Goal: Task Accomplishment & Management: Use online tool/utility

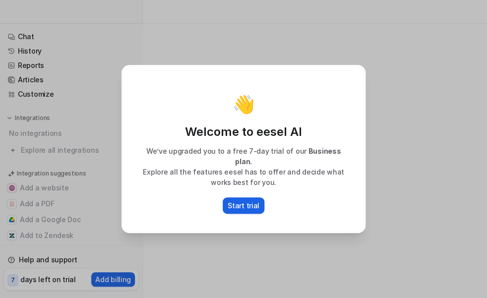
click at [244, 205] on p "Start trial" at bounding box center [244, 205] width 32 height 10
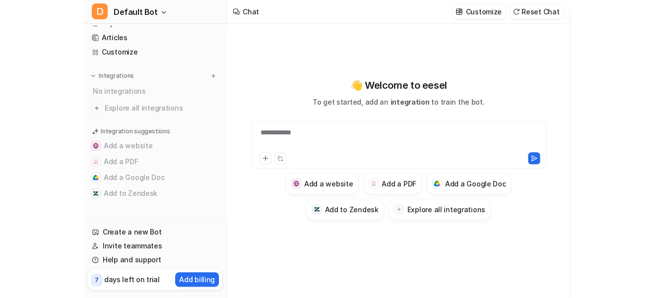
scroll to position [43, 0]
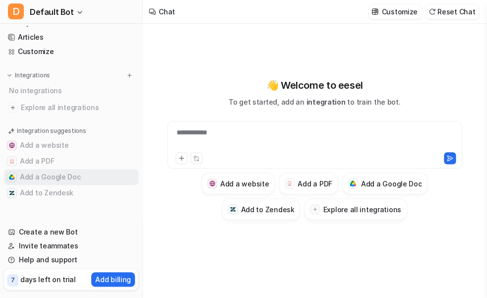
click at [48, 179] on button "Add a Google Doc" at bounding box center [71, 177] width 134 height 16
click at [52, 179] on button "Add a Google Doc" at bounding box center [71, 177] width 134 height 16
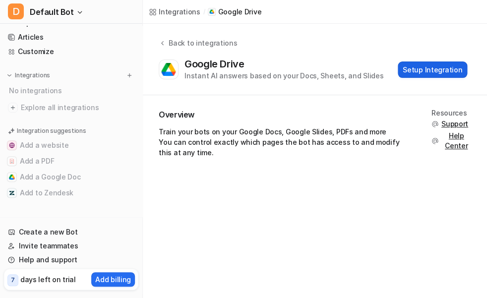
click at [440, 70] on button "Setup Integration" at bounding box center [432, 70] width 69 height 16
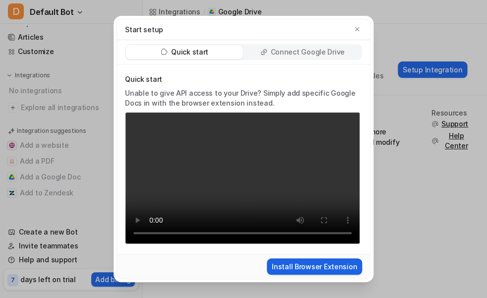
click at [333, 268] on button "Install Browser Extension" at bounding box center [314, 267] width 95 height 16
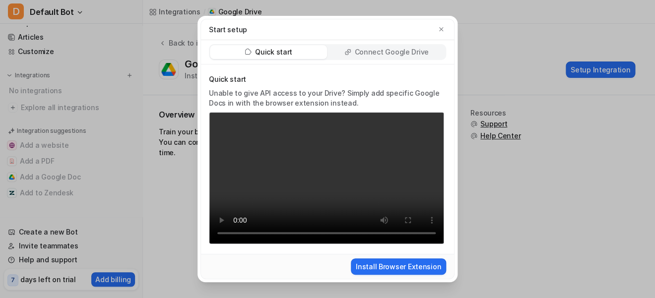
click at [487, 195] on div "Start setup Quick start Connect Google Drive Quick start Unable to give API acc…" at bounding box center [327, 149] width 655 height 298
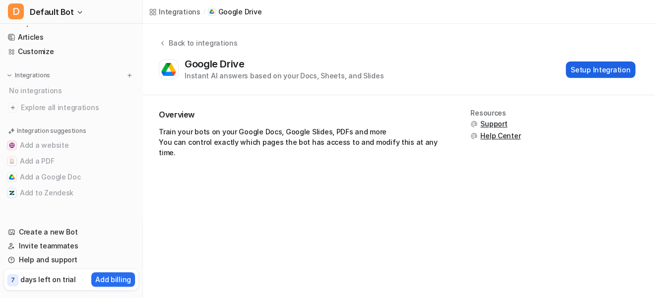
click at [487, 73] on button "Setup Integration" at bounding box center [600, 70] width 69 height 16
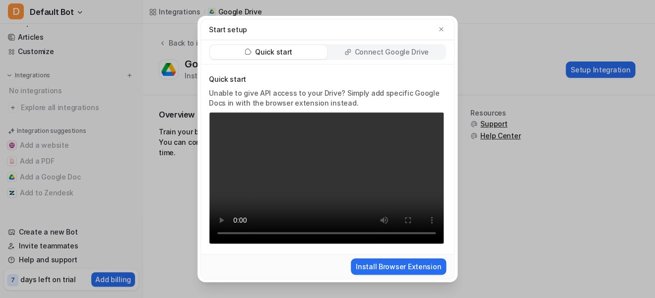
click at [372, 53] on p "Connect Google Drive" at bounding box center [391, 52] width 74 height 10
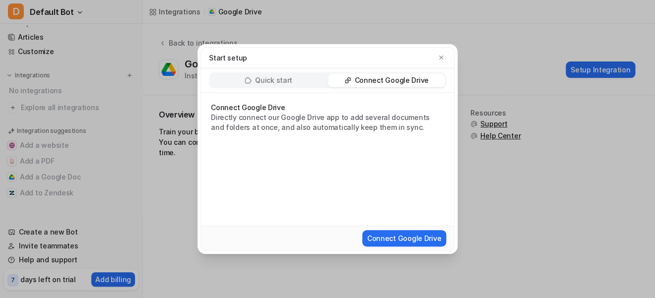
click at [229, 111] on p "Connect Google Drive" at bounding box center [327, 108] width 233 height 10
click at [398, 242] on button "Connect Google Drive" at bounding box center [404, 238] width 84 height 16
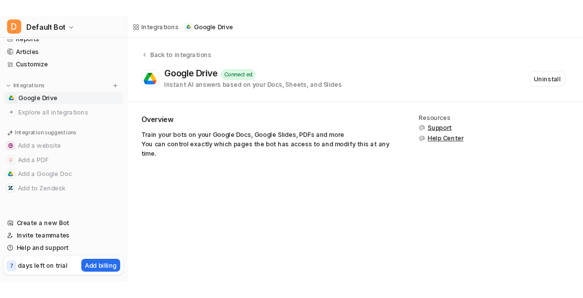
scroll to position [40, 0]
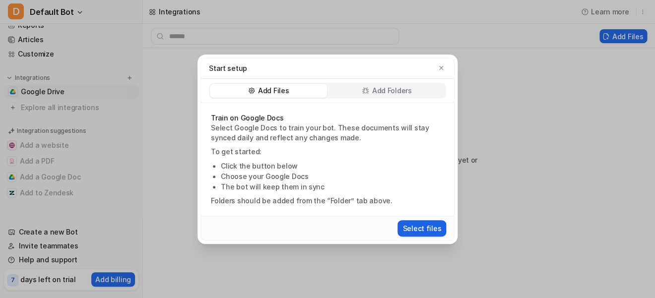
click at [425, 229] on button "Select files" at bounding box center [422, 228] width 49 height 16
